Goal: Transaction & Acquisition: Purchase product/service

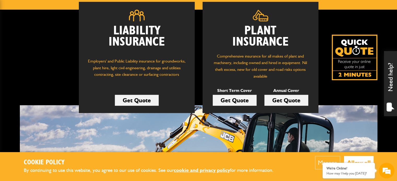
scroll to position [75, 0]
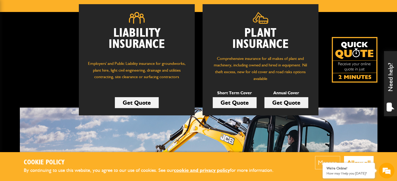
click at [244, 103] on link "Get Quote" at bounding box center [235, 102] width 44 height 11
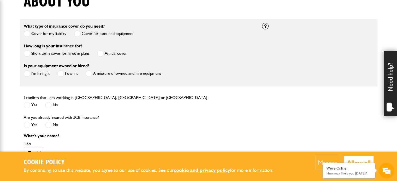
click at [69, 53] on label "Short term cover for hired in plant" at bounding box center [57, 53] width 66 height 7
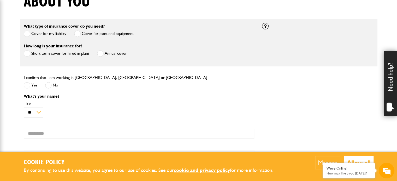
click at [31, 85] on label "Yes" at bounding box center [31, 85] width 14 height 7
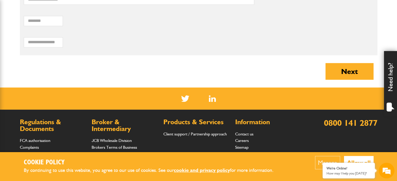
scroll to position [132, 0]
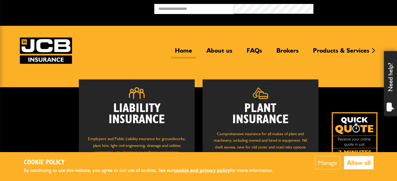
scroll to position [75, 0]
